Goal: Information Seeking & Learning: Learn about a topic

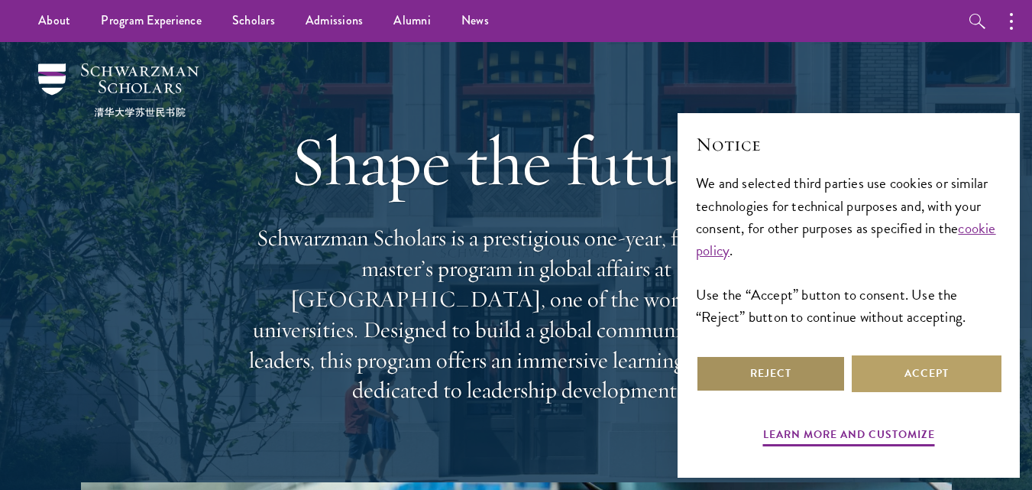
click at [808, 372] on button "Reject" at bounding box center [771, 373] width 150 height 37
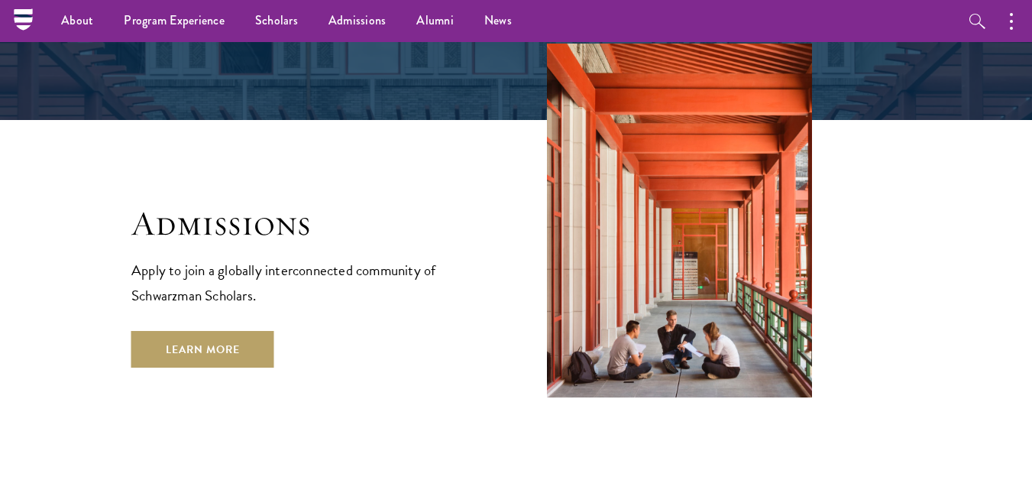
scroll to position [2445, 0]
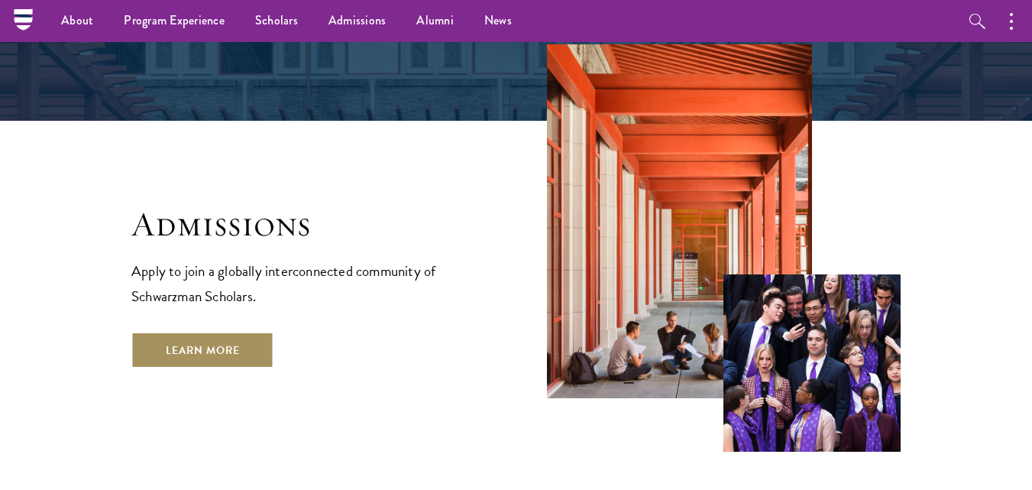
click at [228, 332] on link "Learn More" at bounding box center [202, 350] width 143 height 37
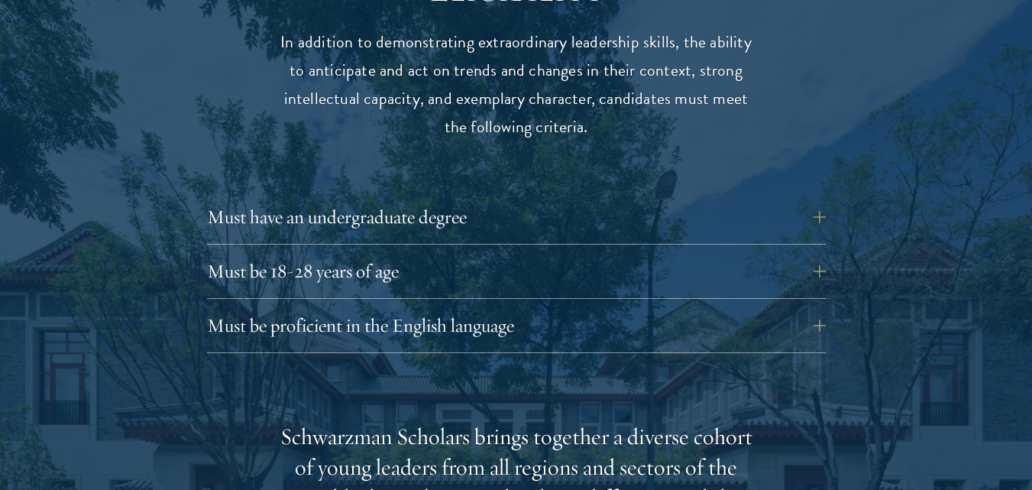
scroll to position [2078, 0]
